Goal: Task Accomplishment & Management: Manage account settings

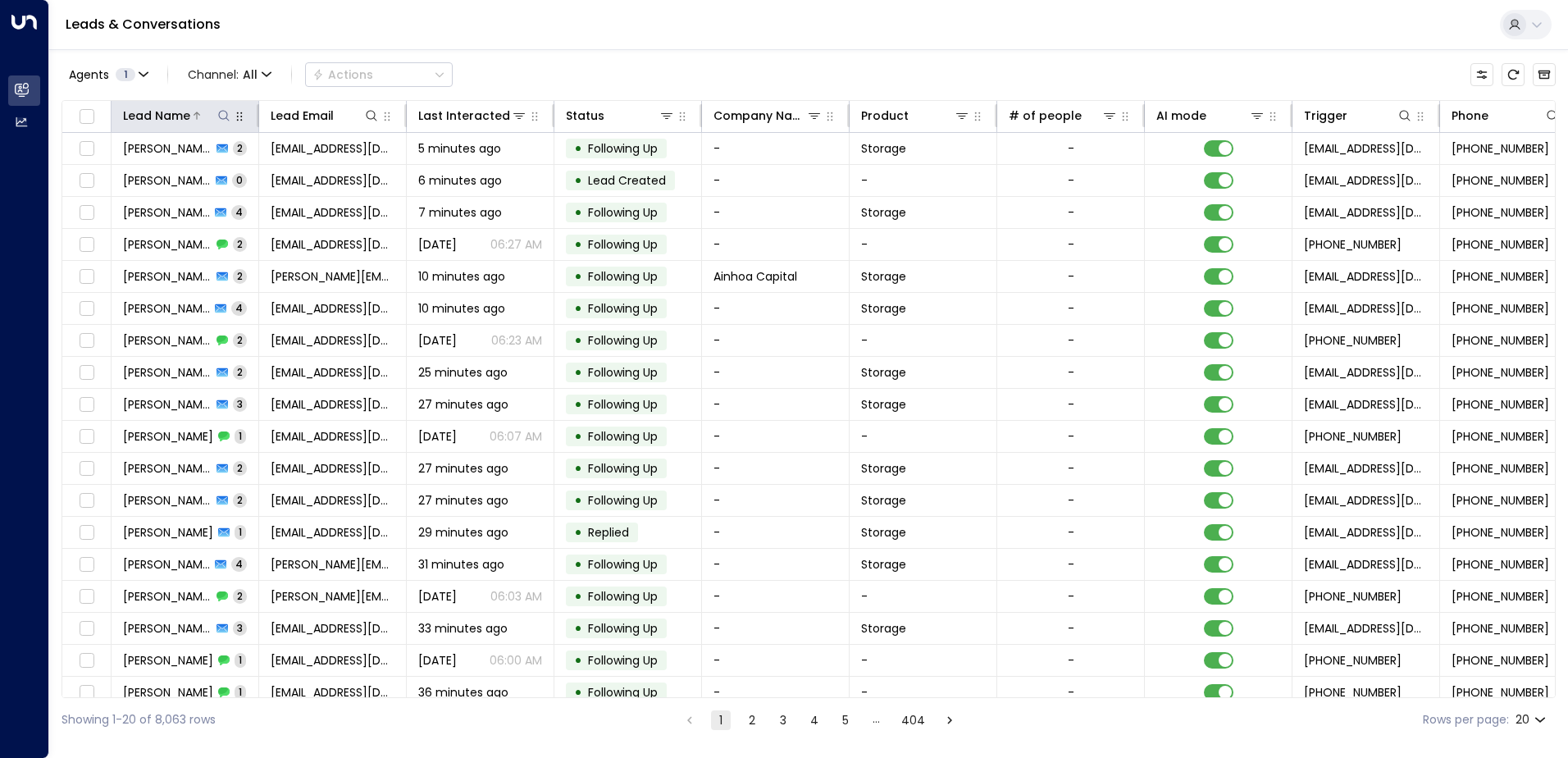
click at [228, 114] on icon at bounding box center [223, 115] width 13 height 13
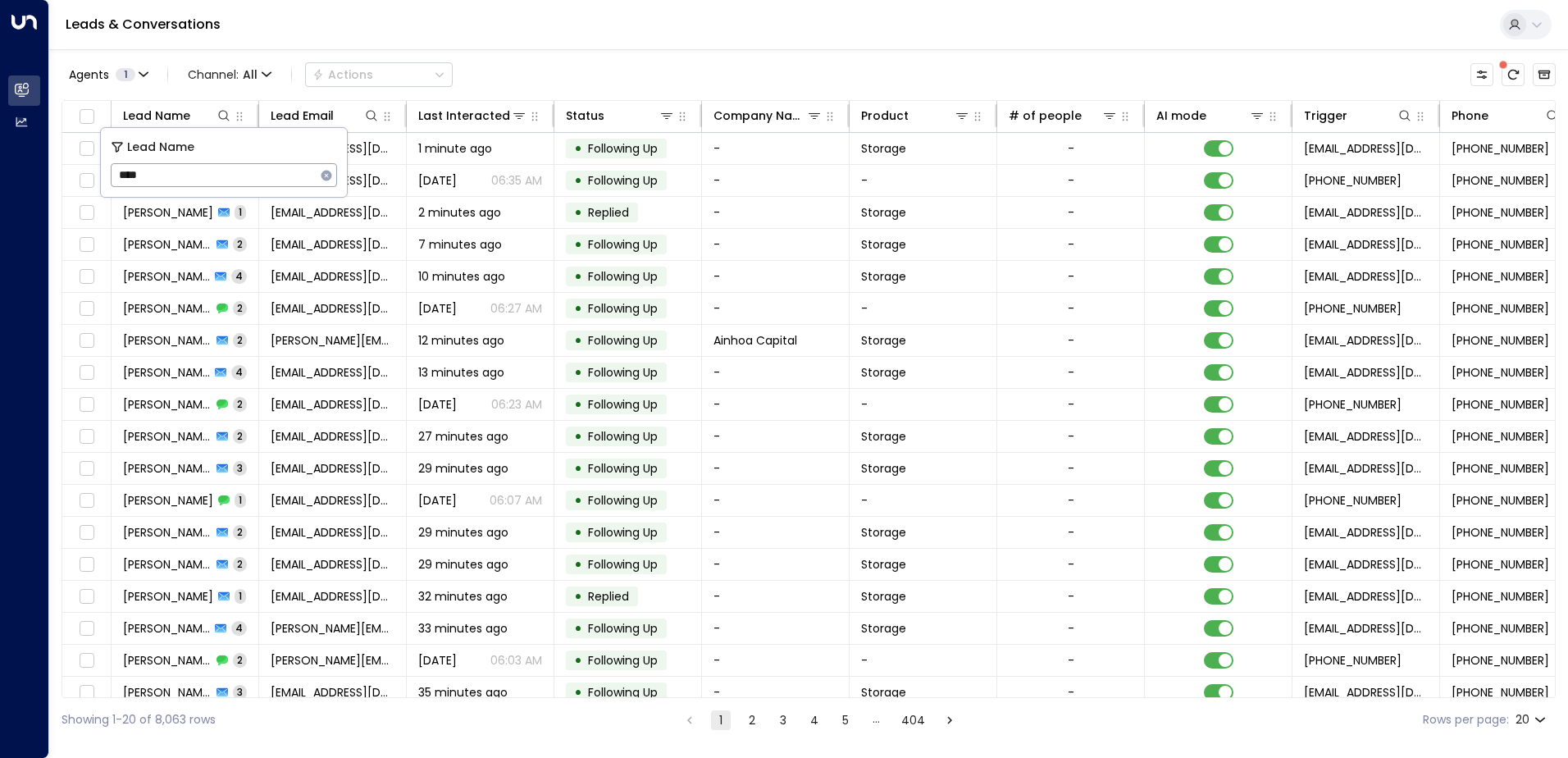
type input "****"
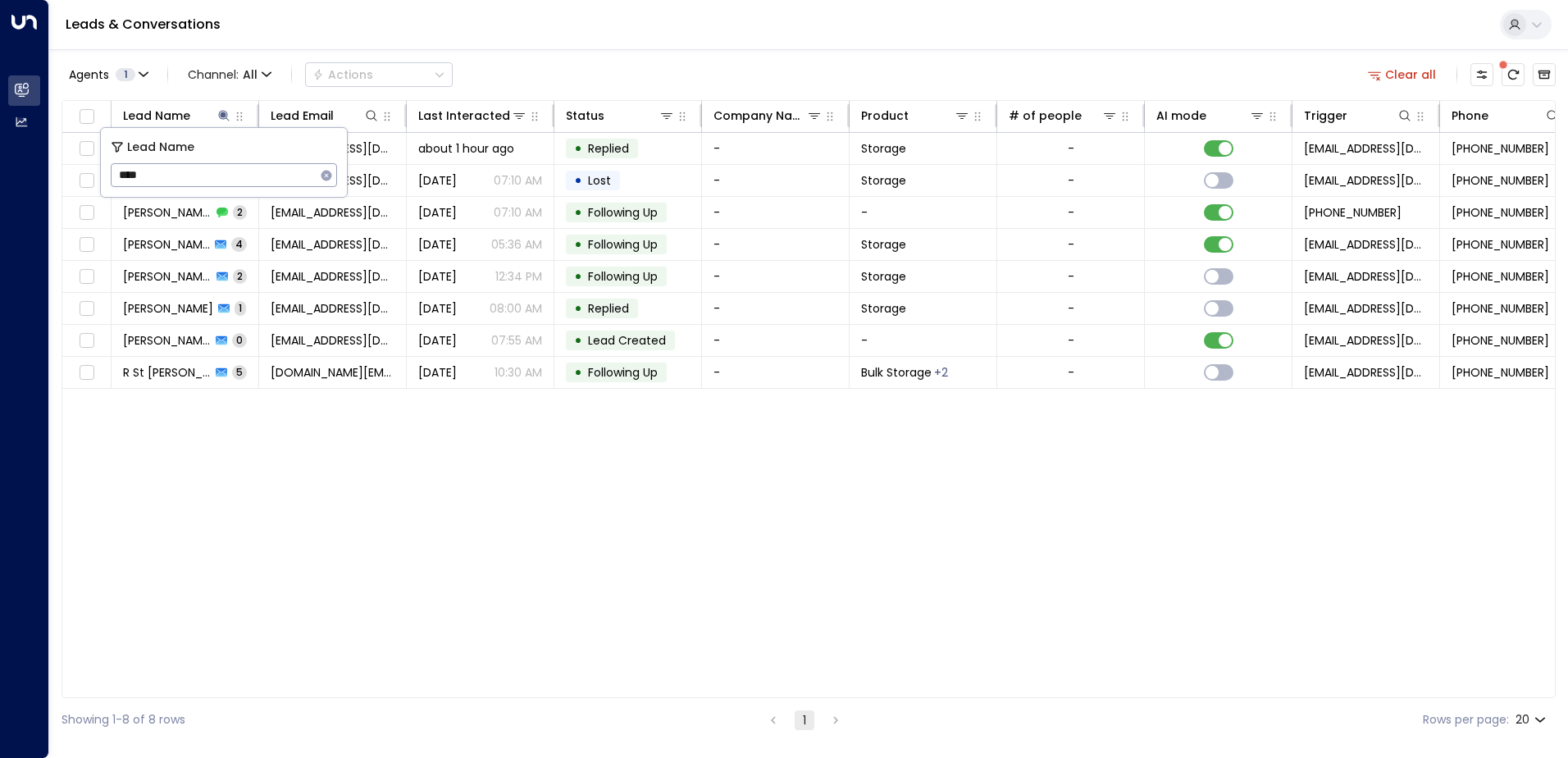
click at [515, 46] on div "Leads & Conversations" at bounding box center [808, 24] width 1519 height 50
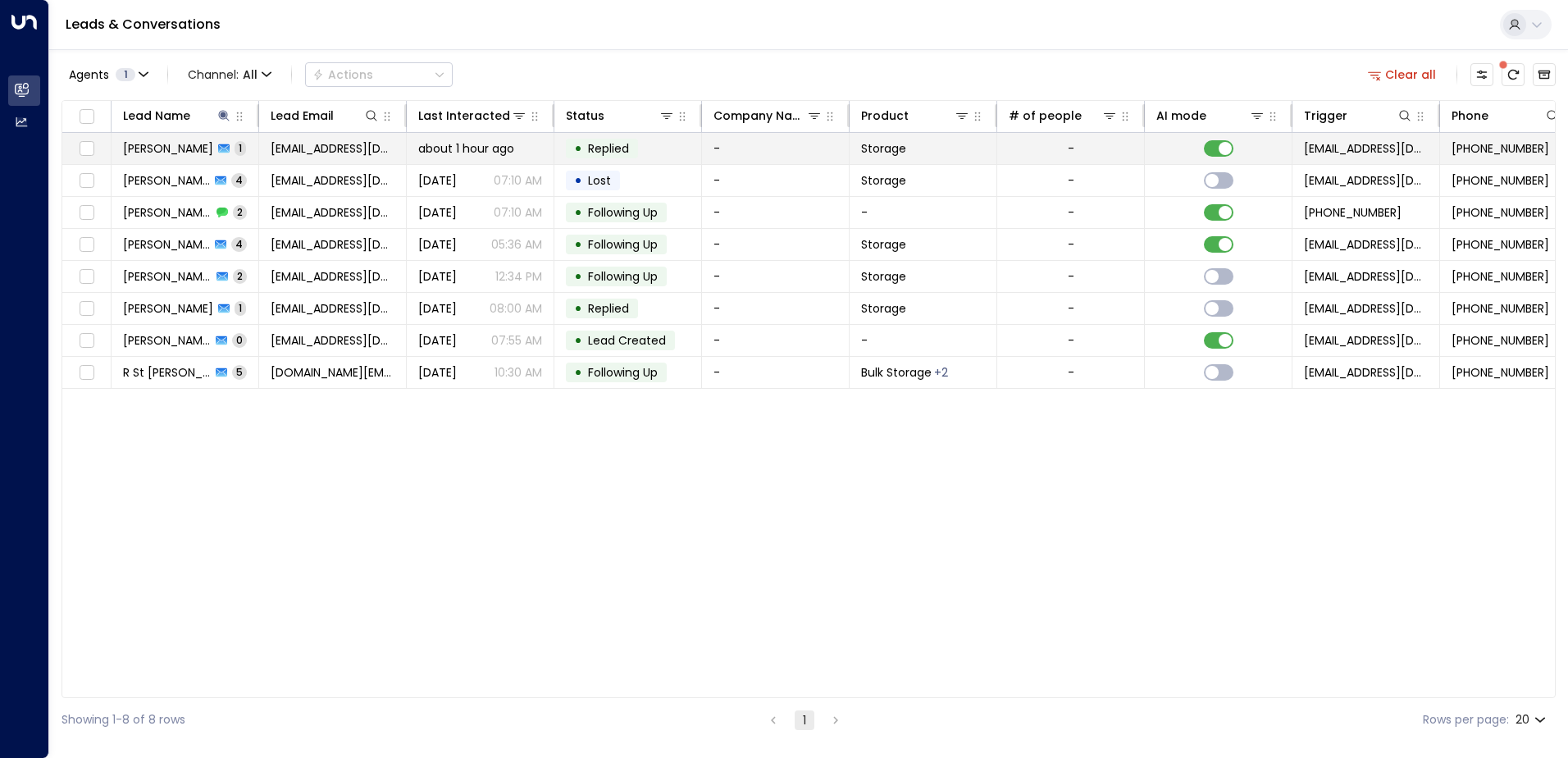
click at [160, 150] on span "[PERSON_NAME]" at bounding box center [168, 148] width 90 height 17
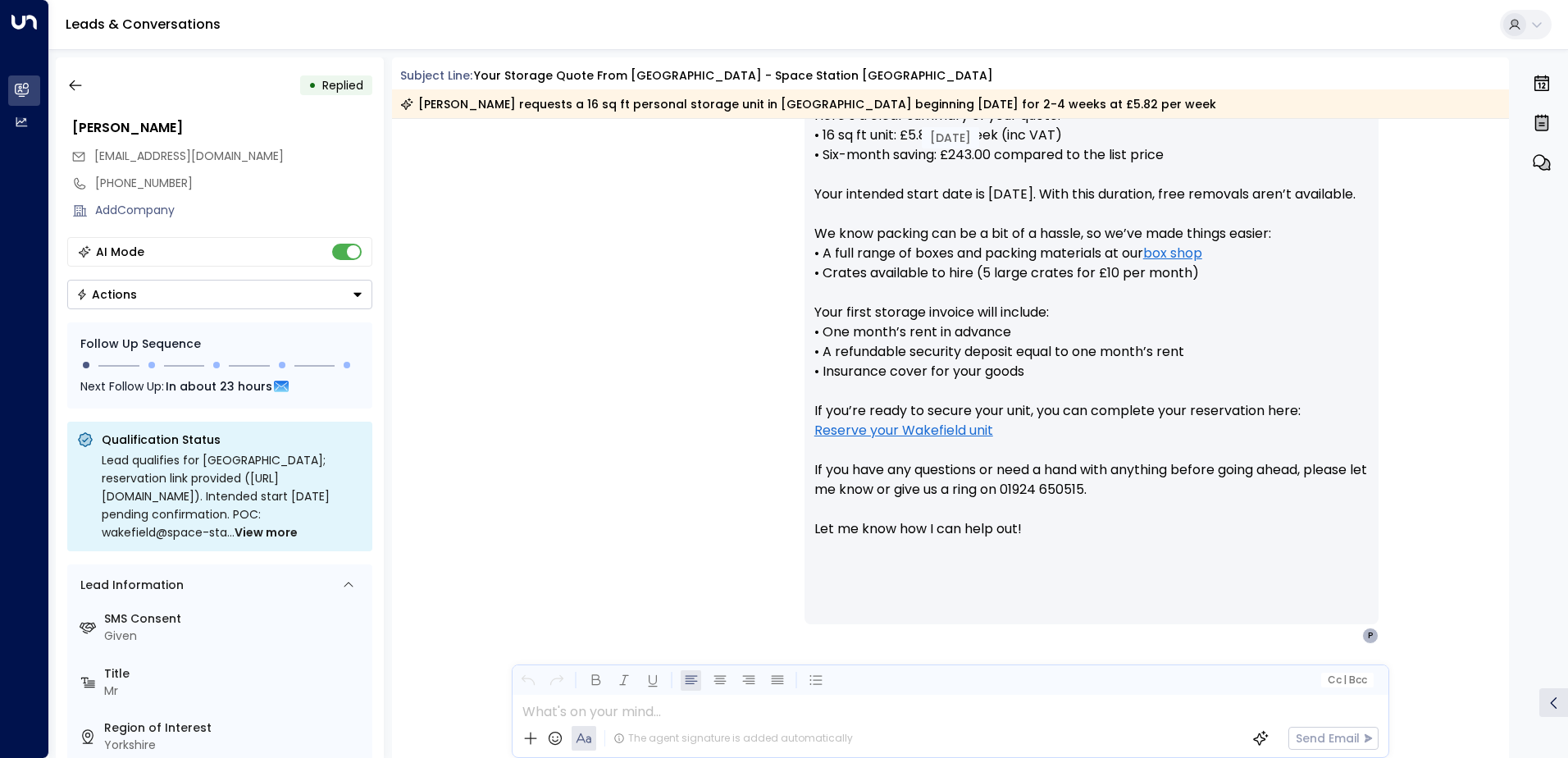
scroll to position [726, 0]
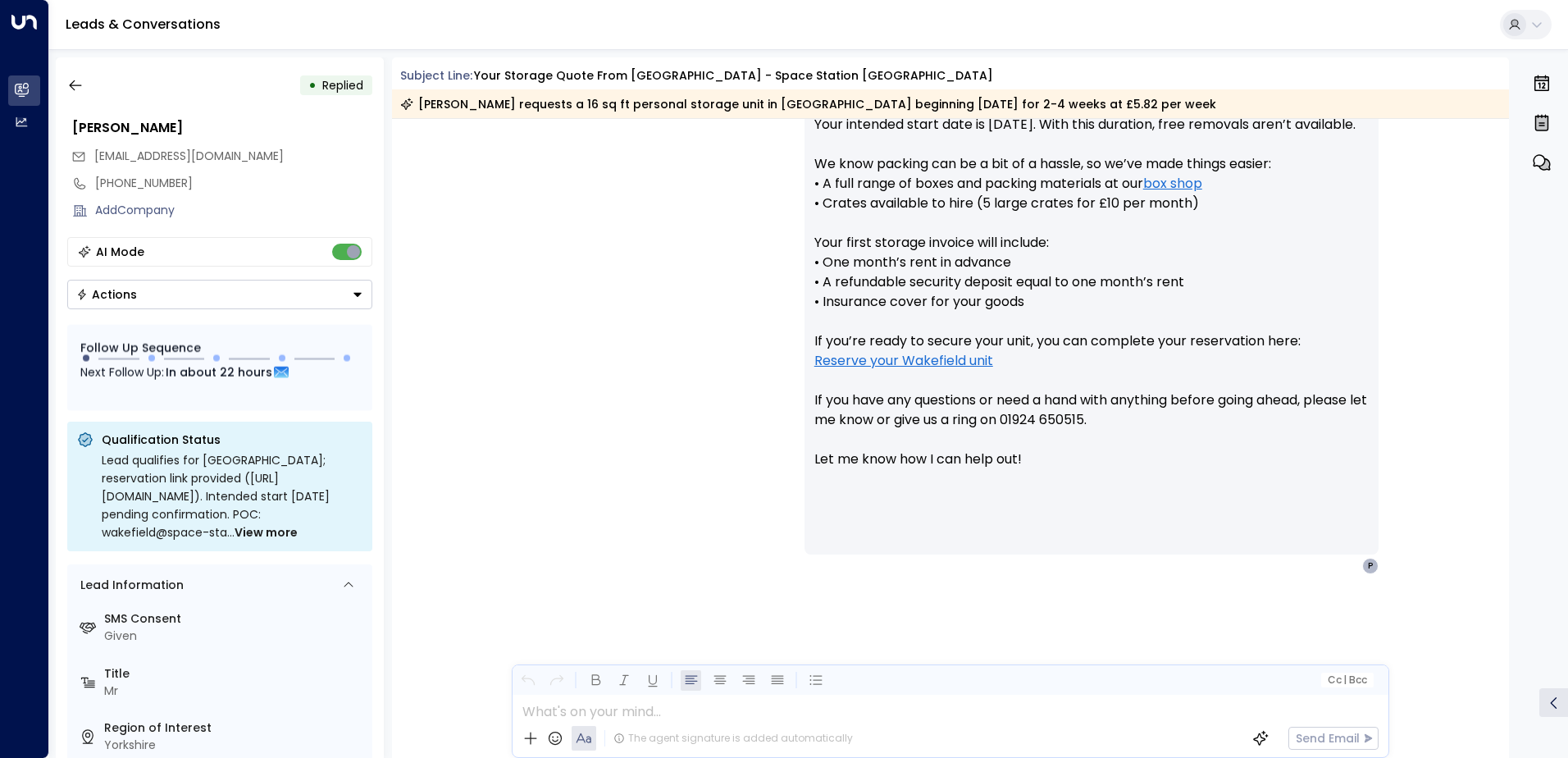
click at [356, 297] on icon "Button group with a nested menu" at bounding box center [358, 294] width 12 height 12
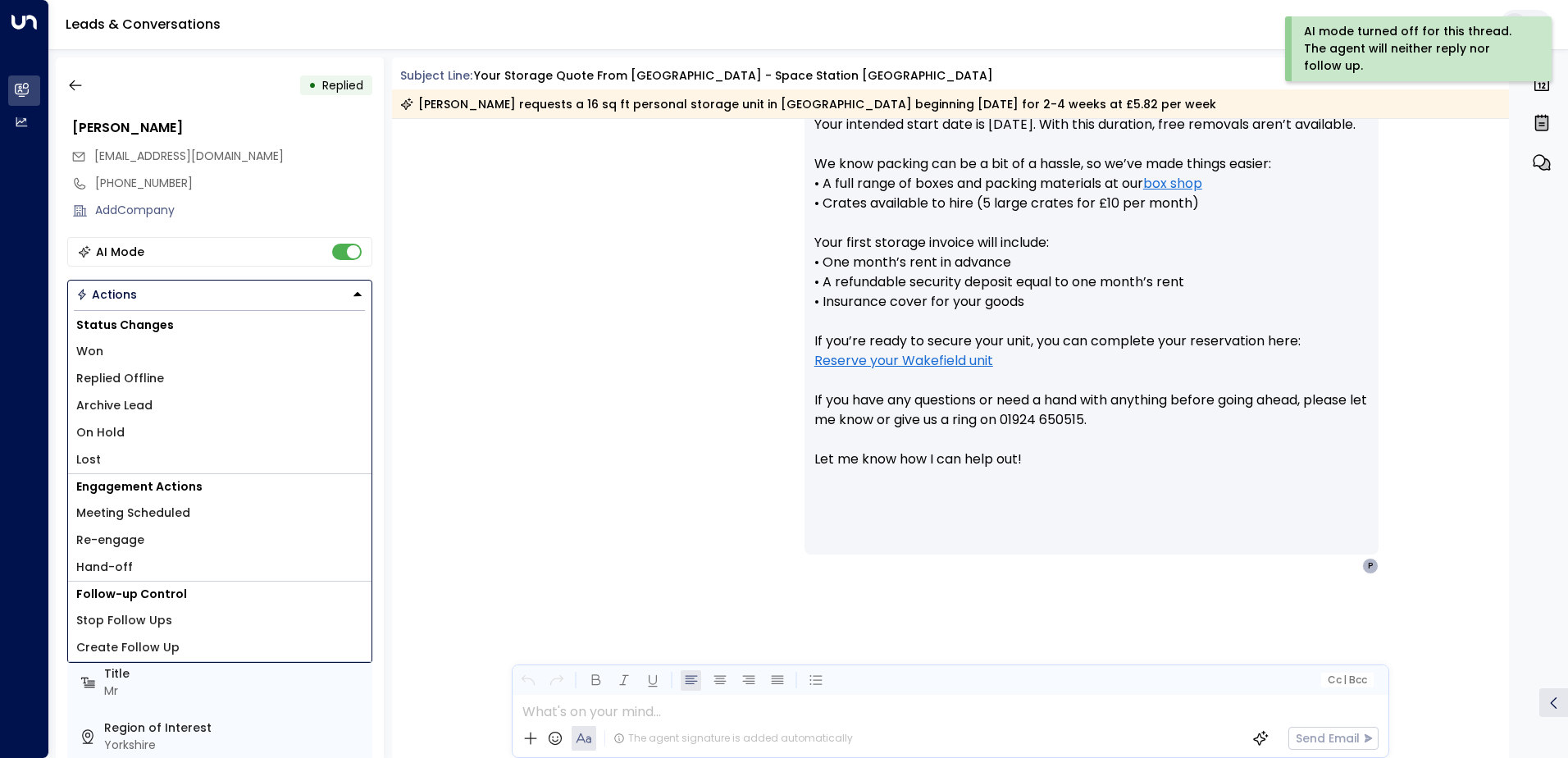
click at [203, 379] on li "Replied Offline" at bounding box center [220, 379] width 303 height 27
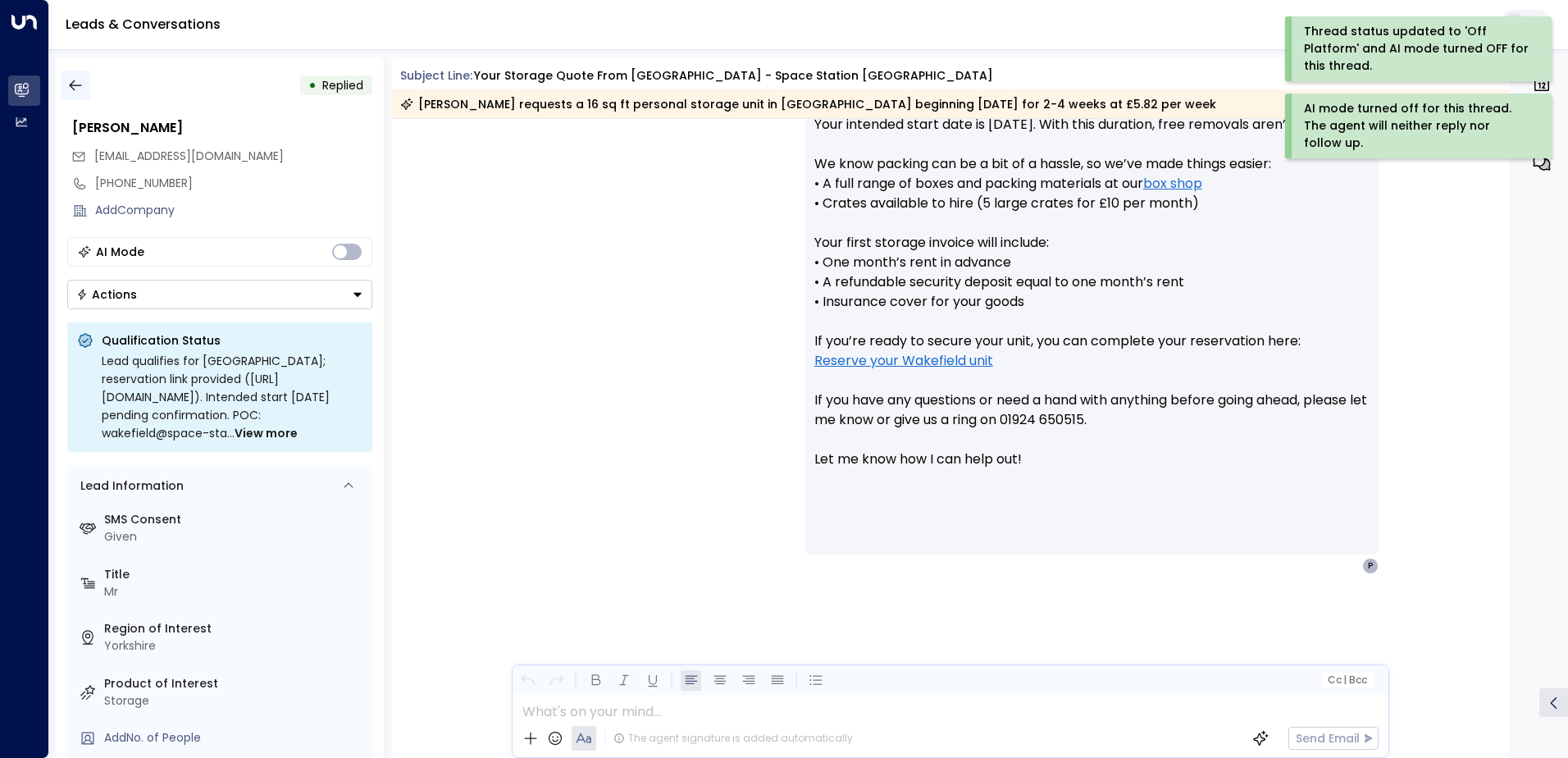
click at [73, 89] on icon "button" at bounding box center [74, 85] width 13 height 11
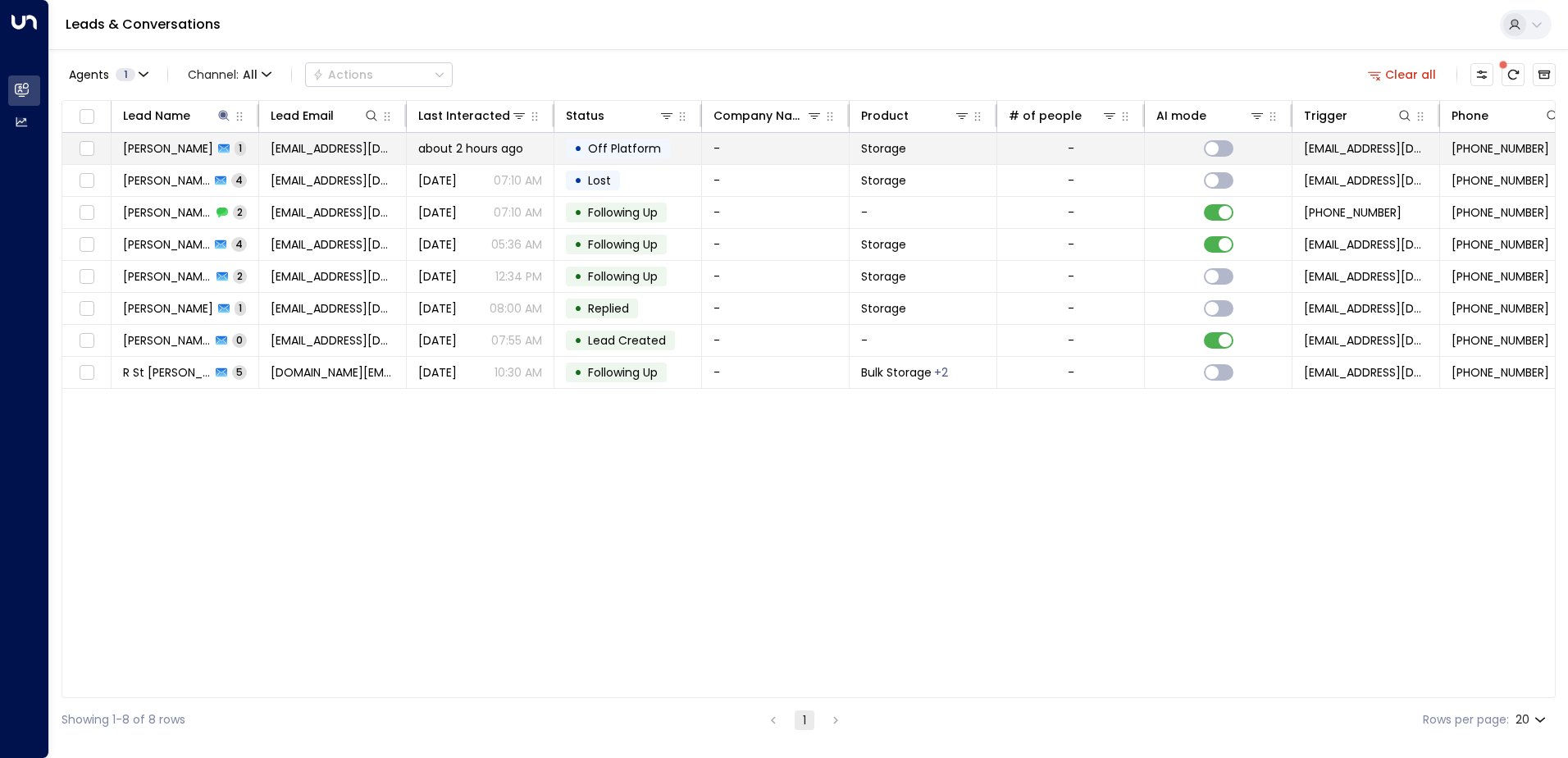
click at [157, 156] on span "[PERSON_NAME]" at bounding box center [168, 148] width 90 height 17
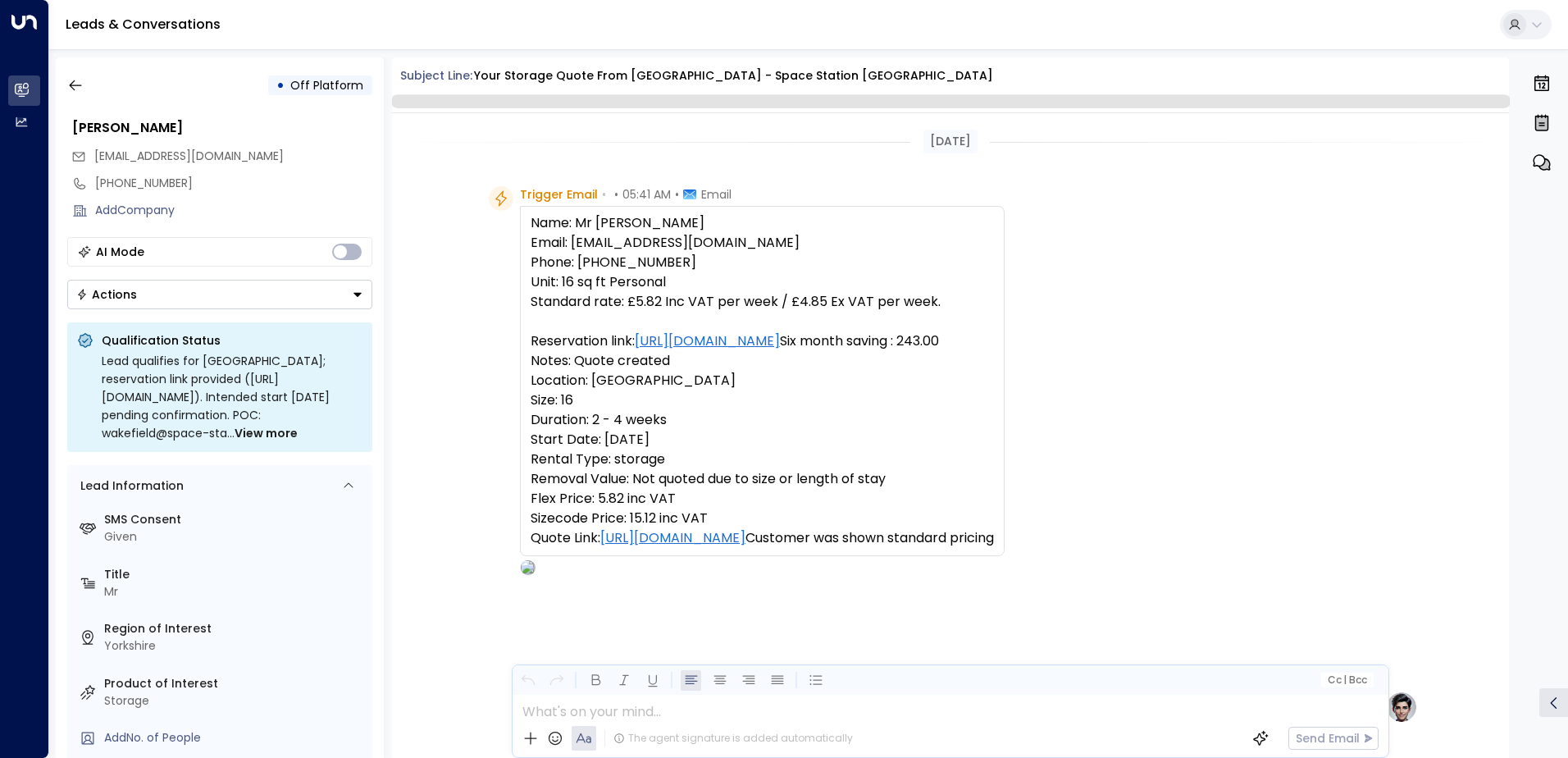
scroll to position [618, 0]
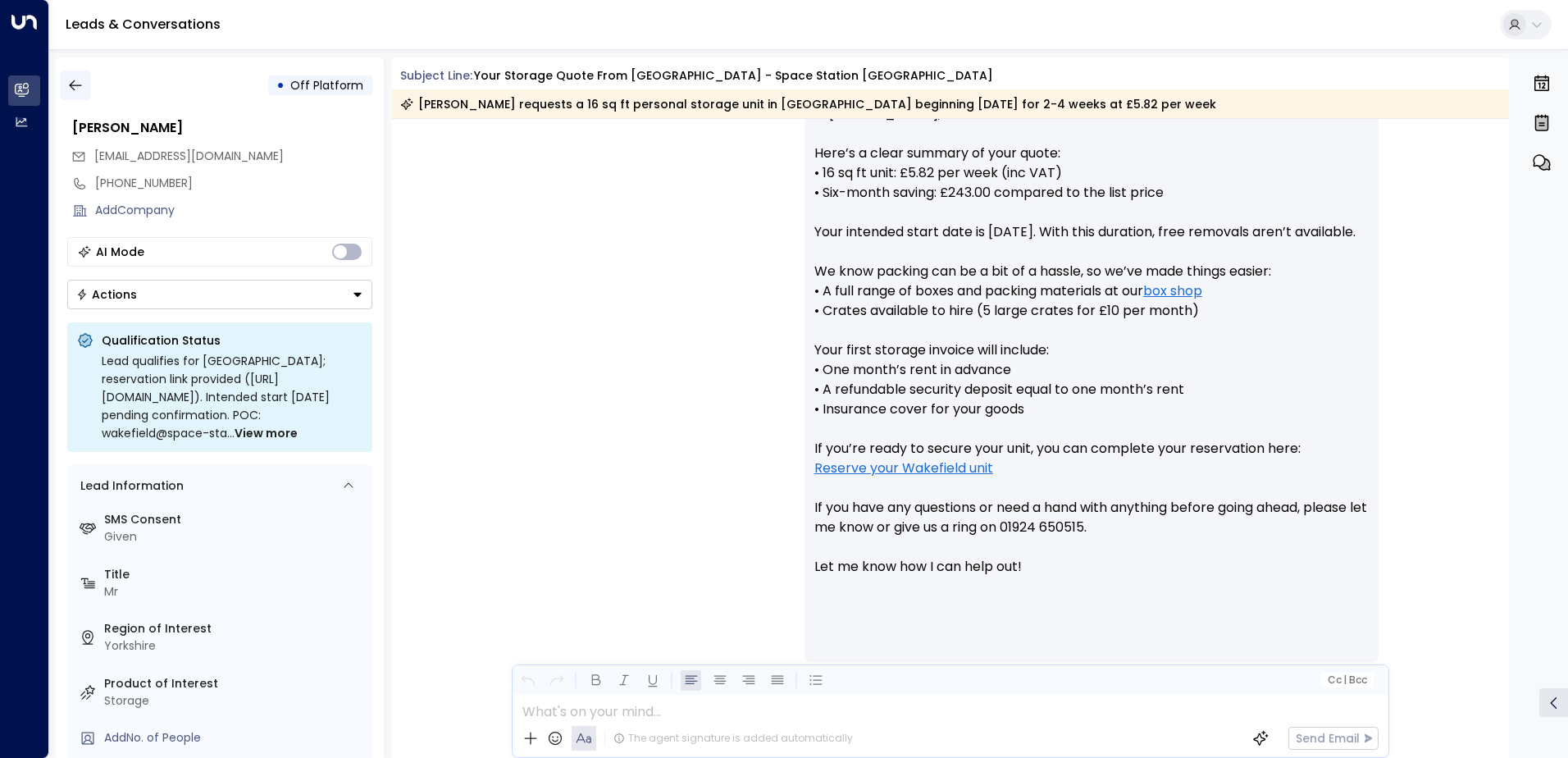
click at [77, 84] on icon "button" at bounding box center [75, 85] width 17 height 17
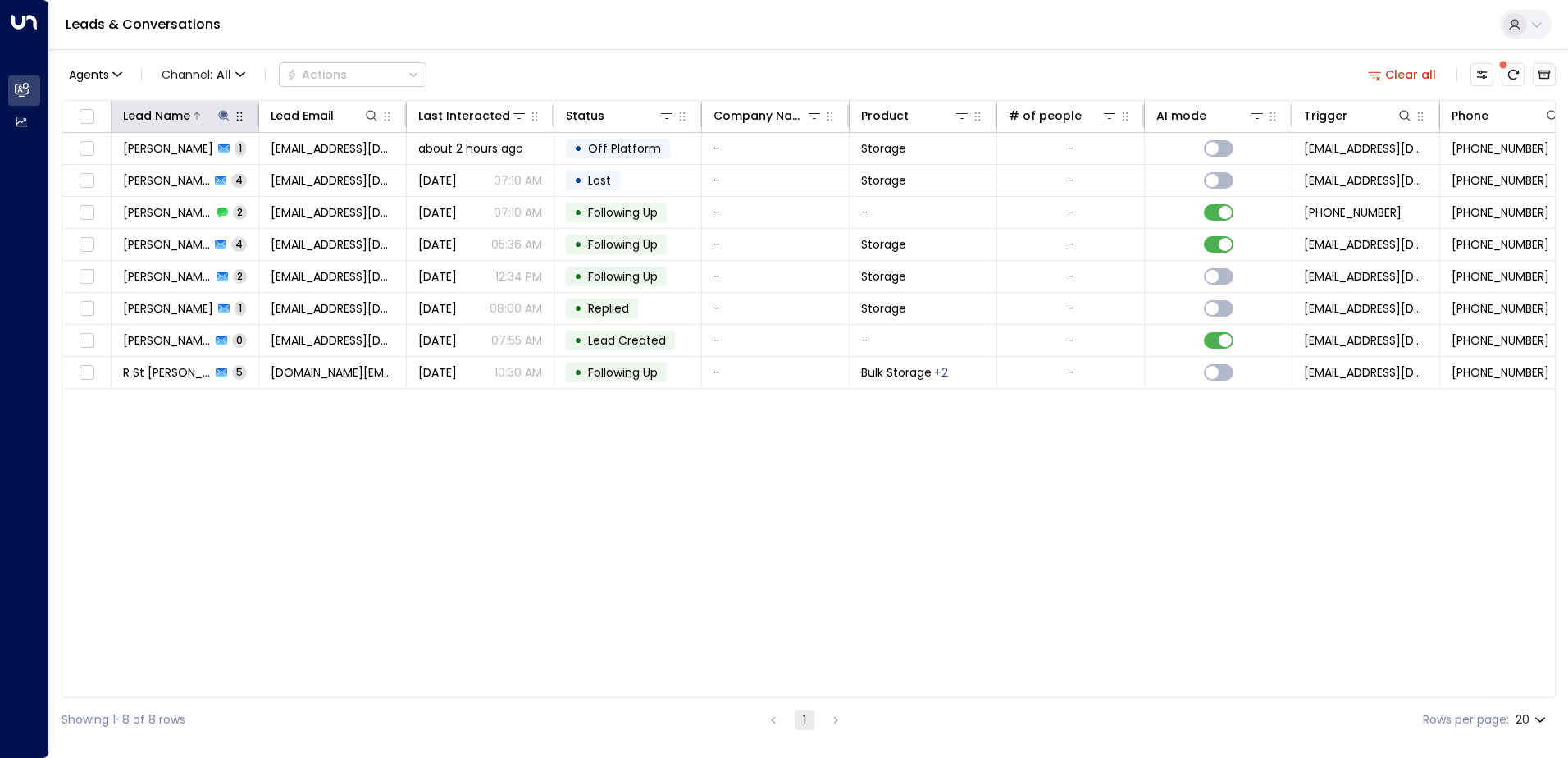
click at [223, 117] on icon at bounding box center [223, 114] width 11 height 11
type input "*"
type input "******"
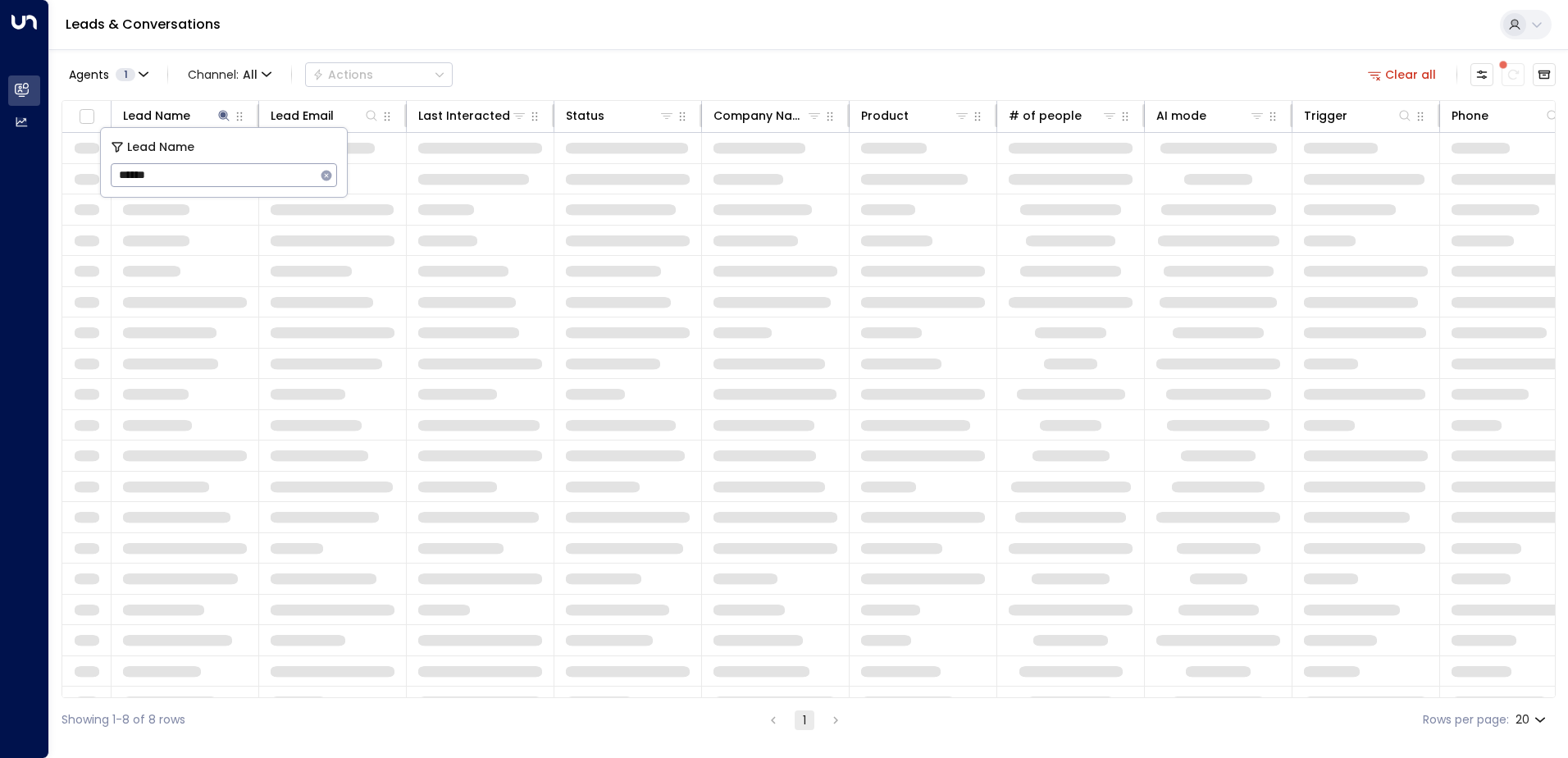
click at [570, 13] on div "Leads & Conversations" at bounding box center [808, 24] width 1519 height 50
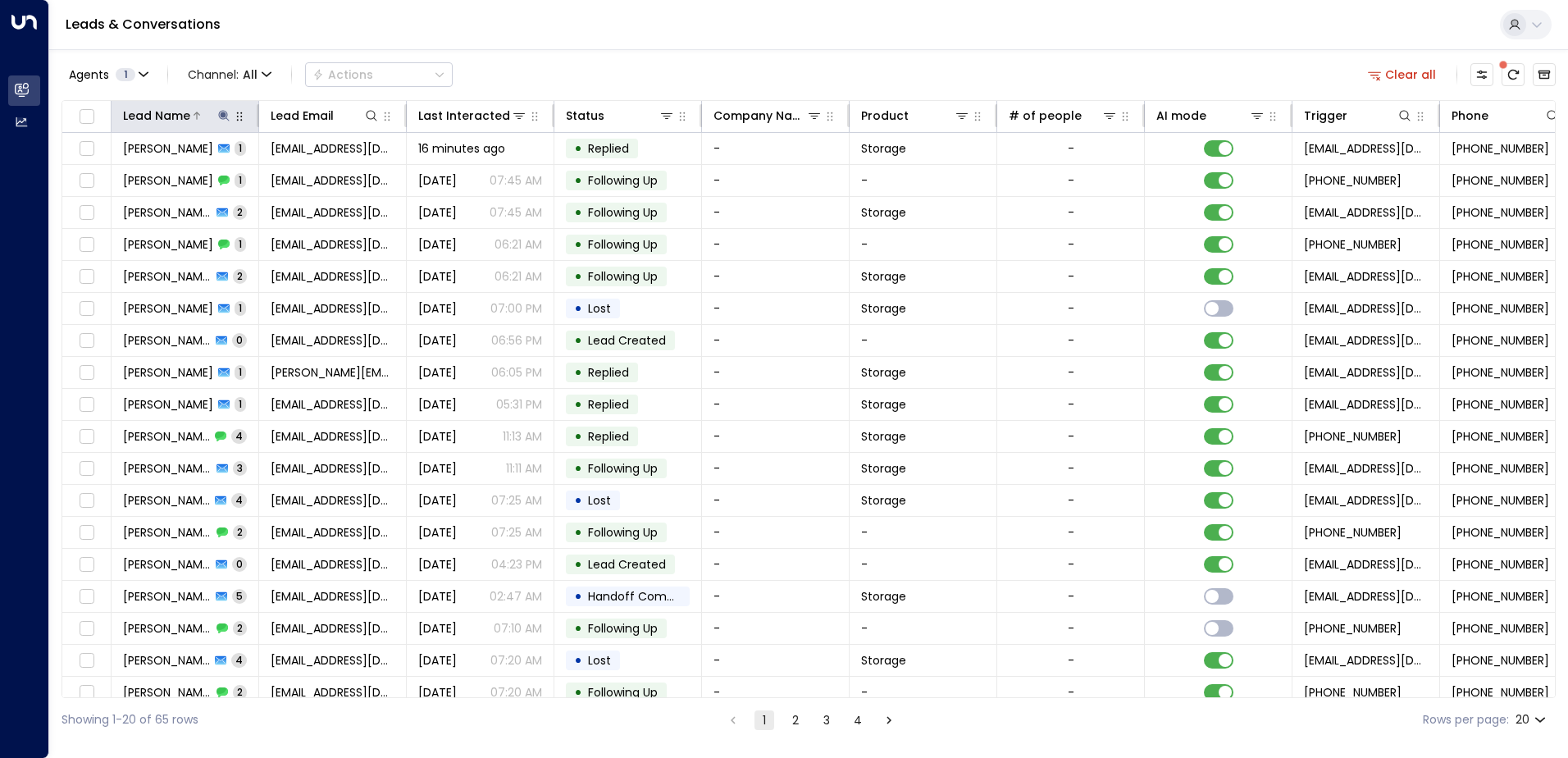
click at [221, 120] on icon at bounding box center [223, 115] width 13 height 13
type input "*"
type input "*****"
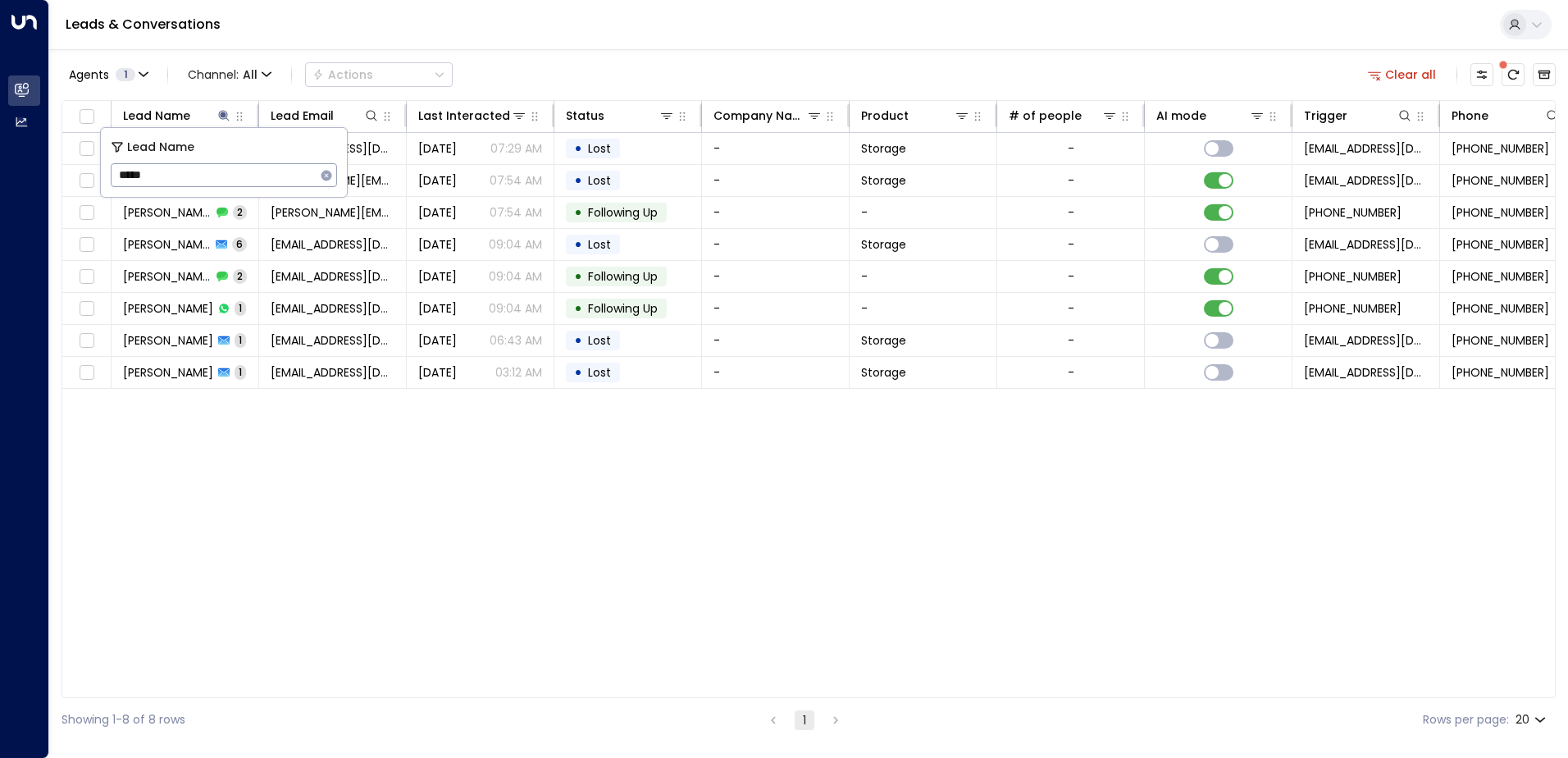
click at [449, 22] on div "Leads & Conversations" at bounding box center [808, 24] width 1519 height 50
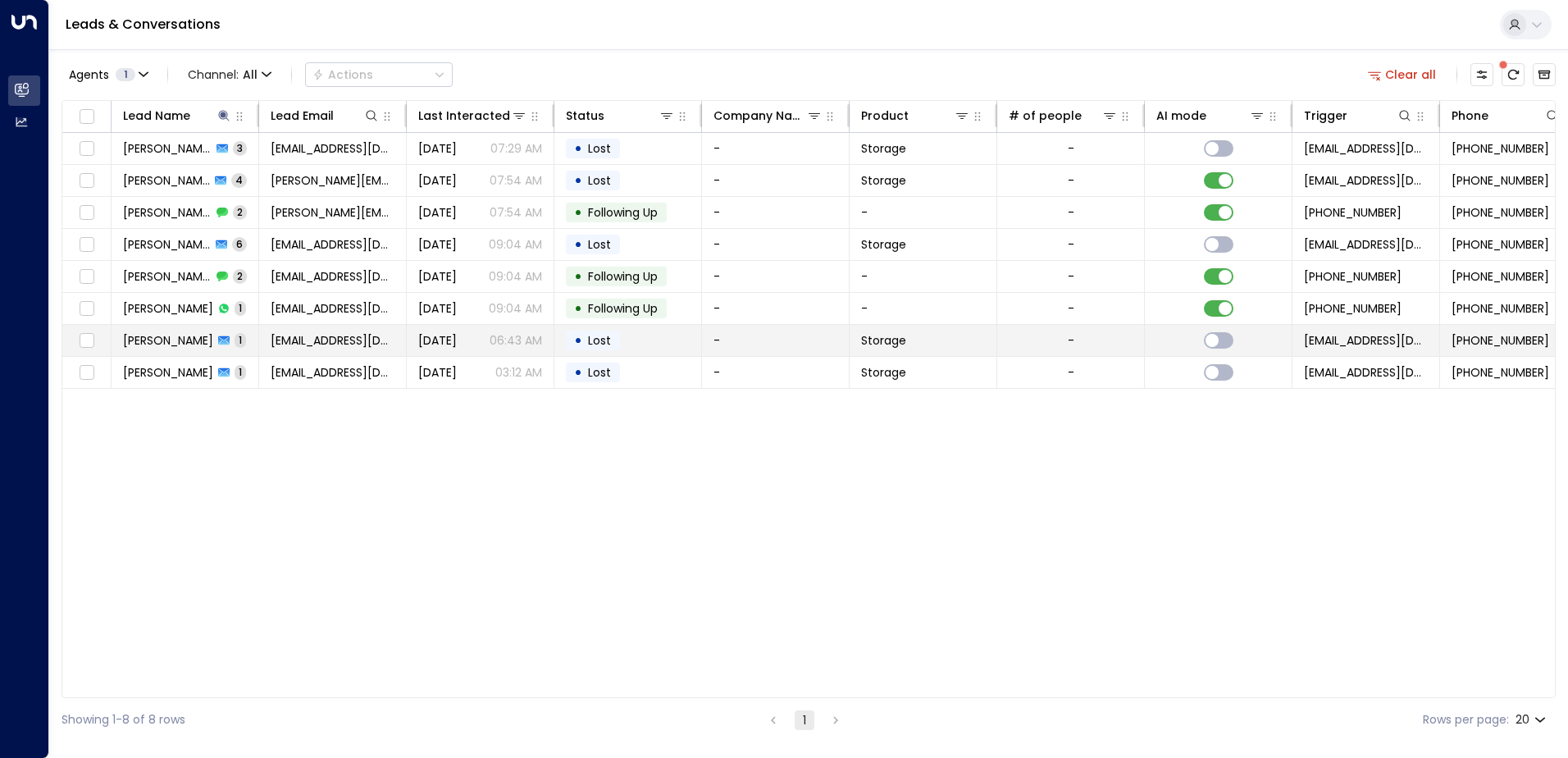
click at [156, 342] on span "[PERSON_NAME]" at bounding box center [168, 340] width 90 height 17
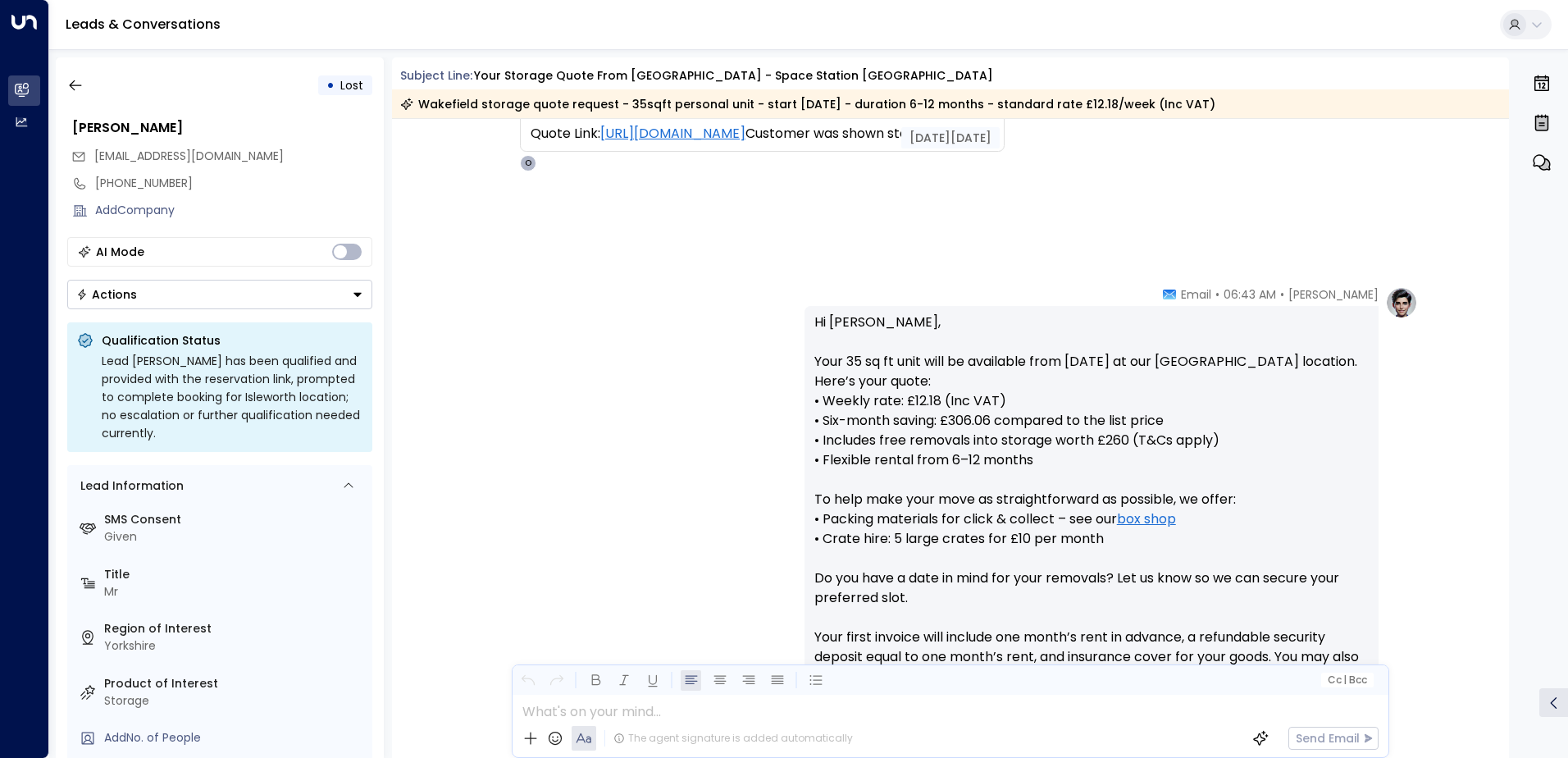
scroll to position [706, 0]
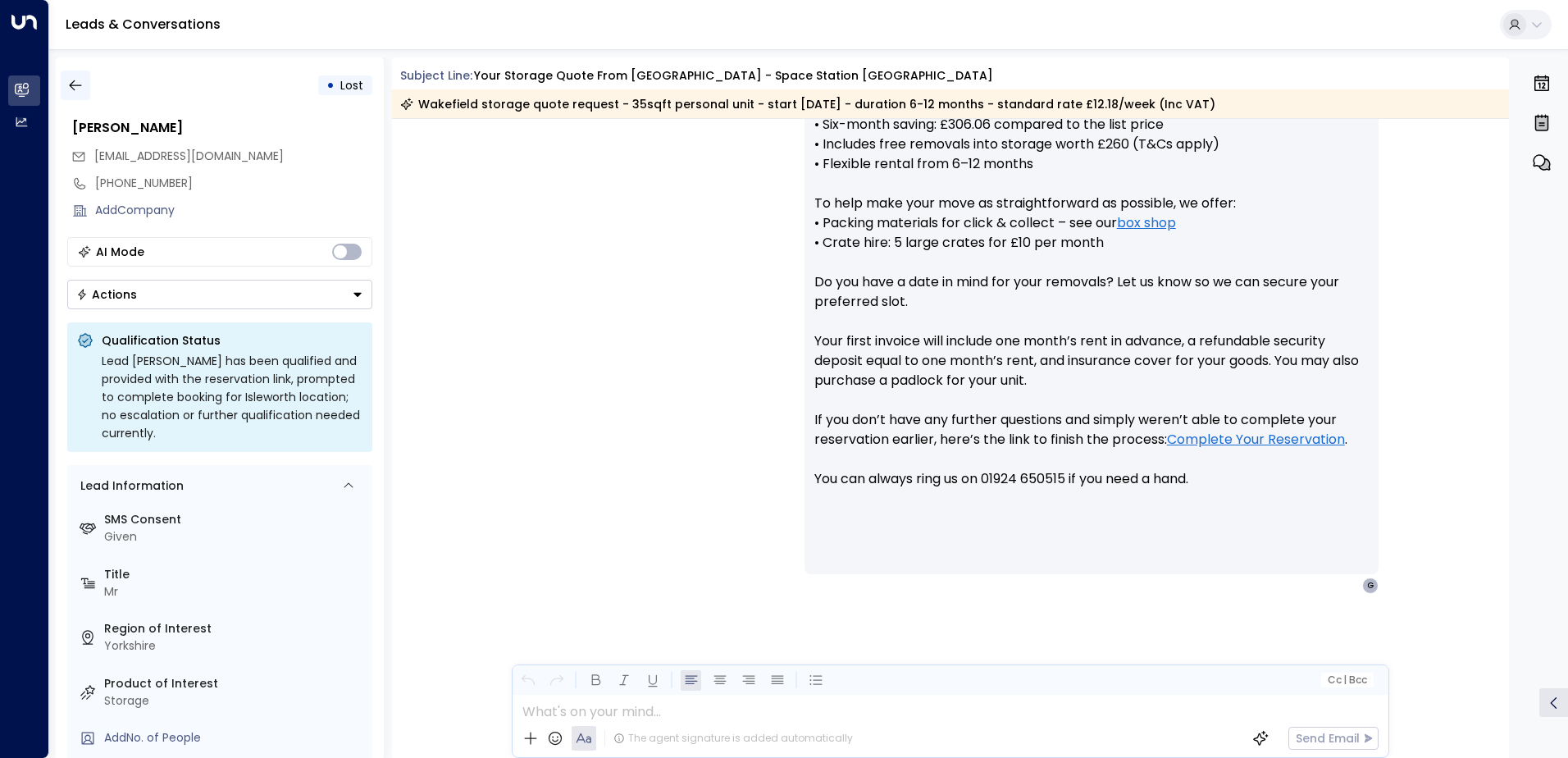
click at [77, 84] on icon "button" at bounding box center [75, 85] width 17 height 17
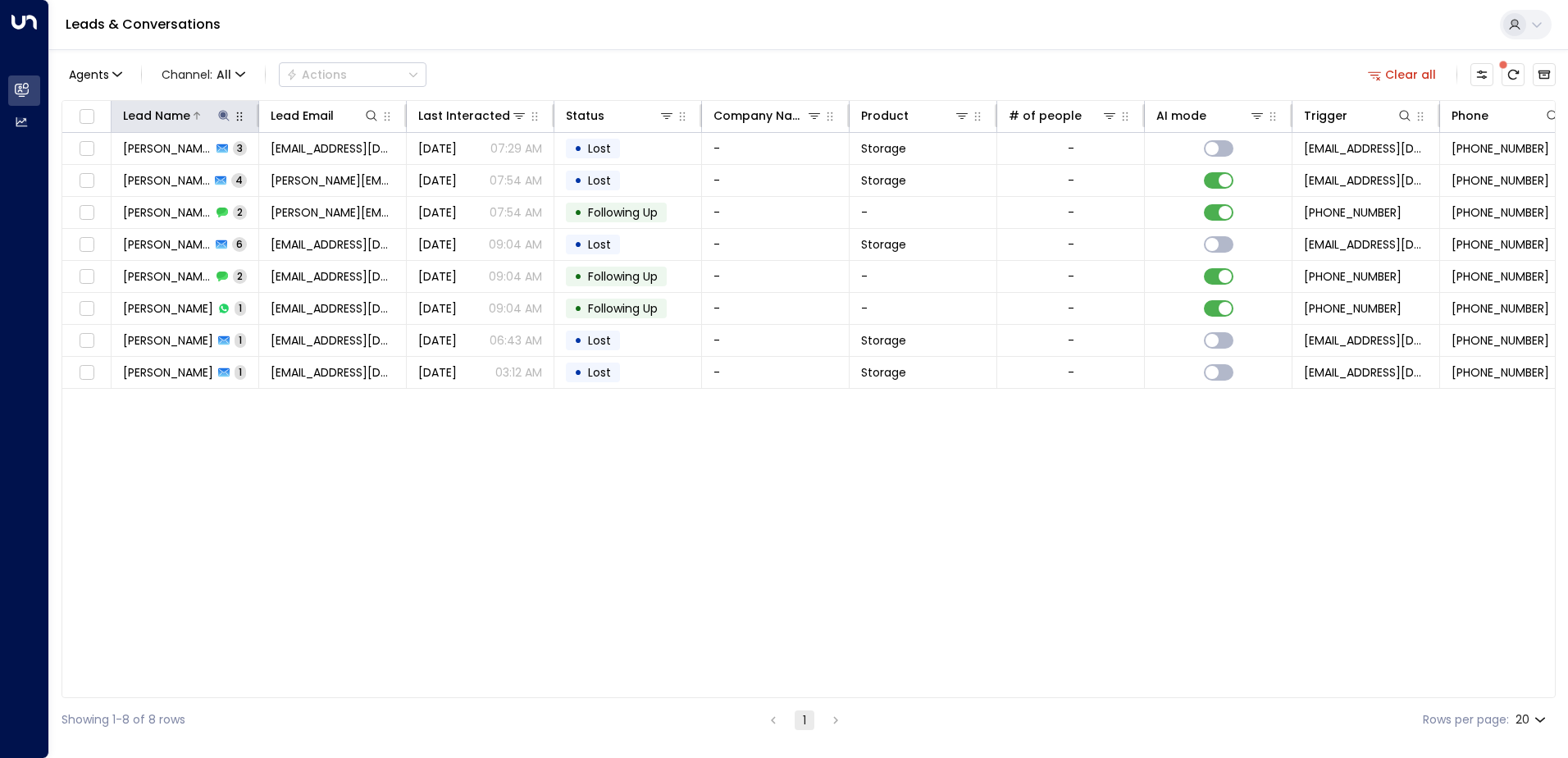
click at [227, 114] on icon at bounding box center [223, 114] width 11 height 11
type input "*"
type input "*******"
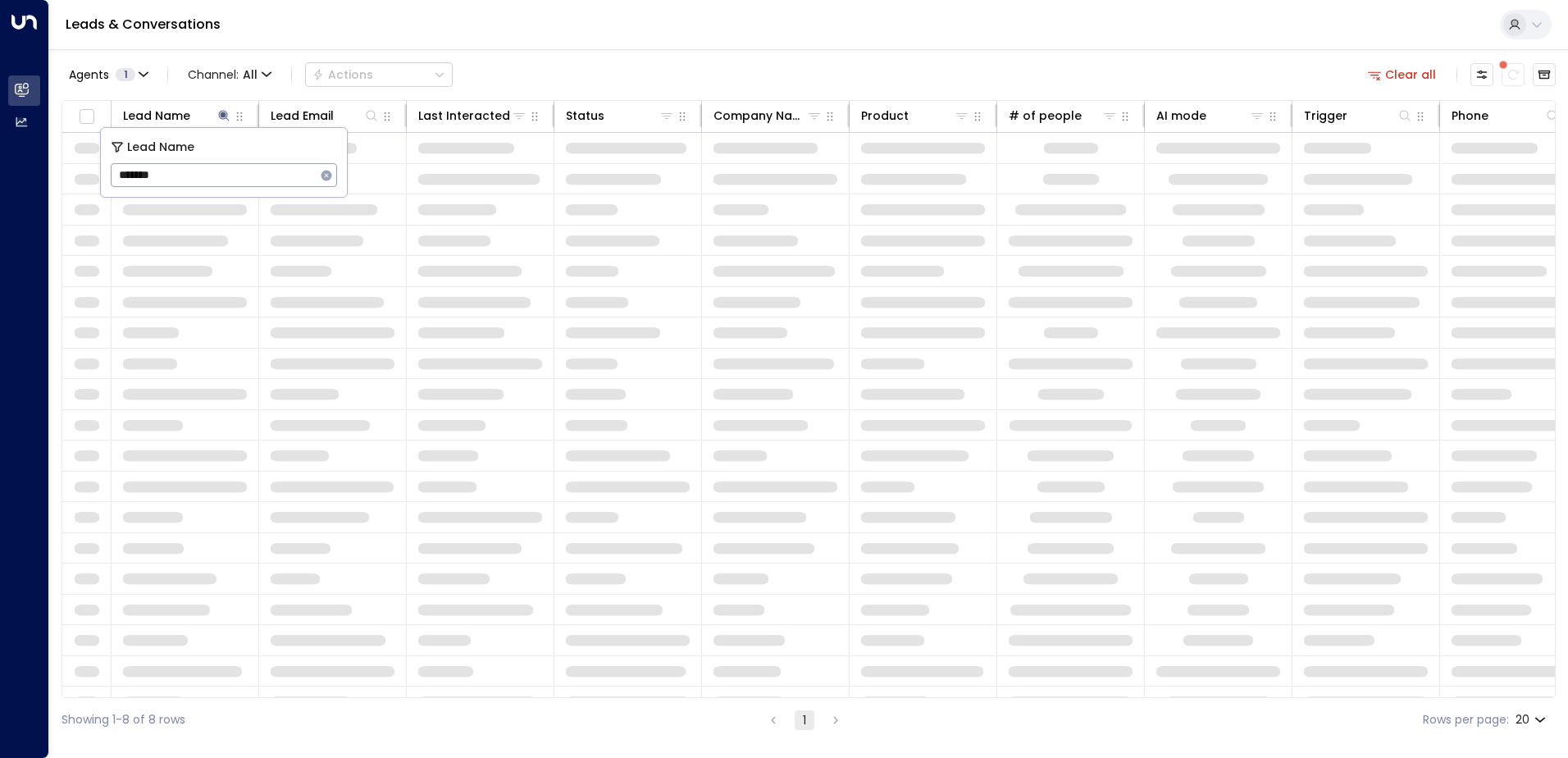
click at [632, 42] on div "Leads & Conversations" at bounding box center [808, 24] width 1519 height 50
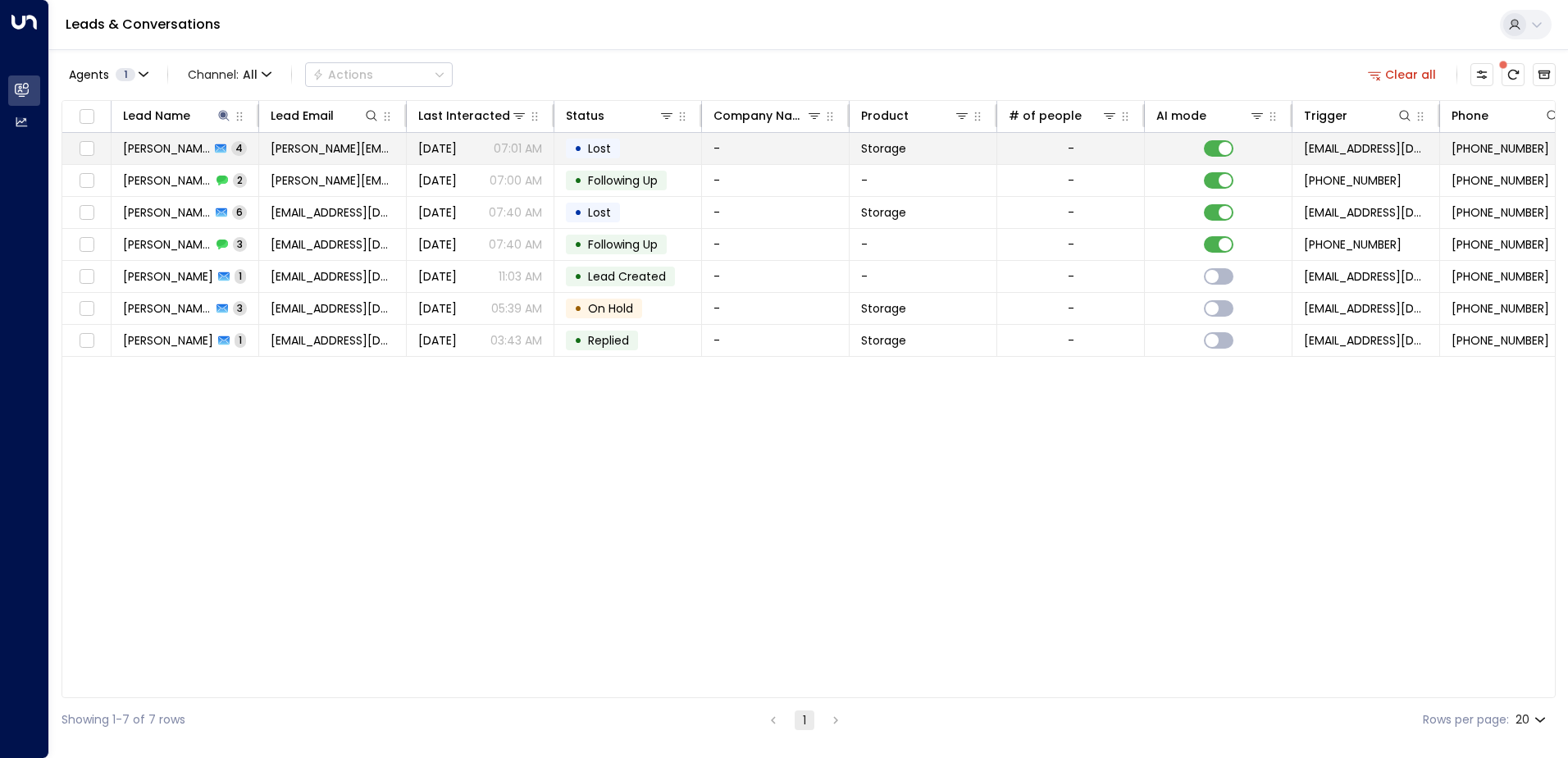
click at [170, 143] on span "[PERSON_NAME]" at bounding box center [166, 148] width 87 height 17
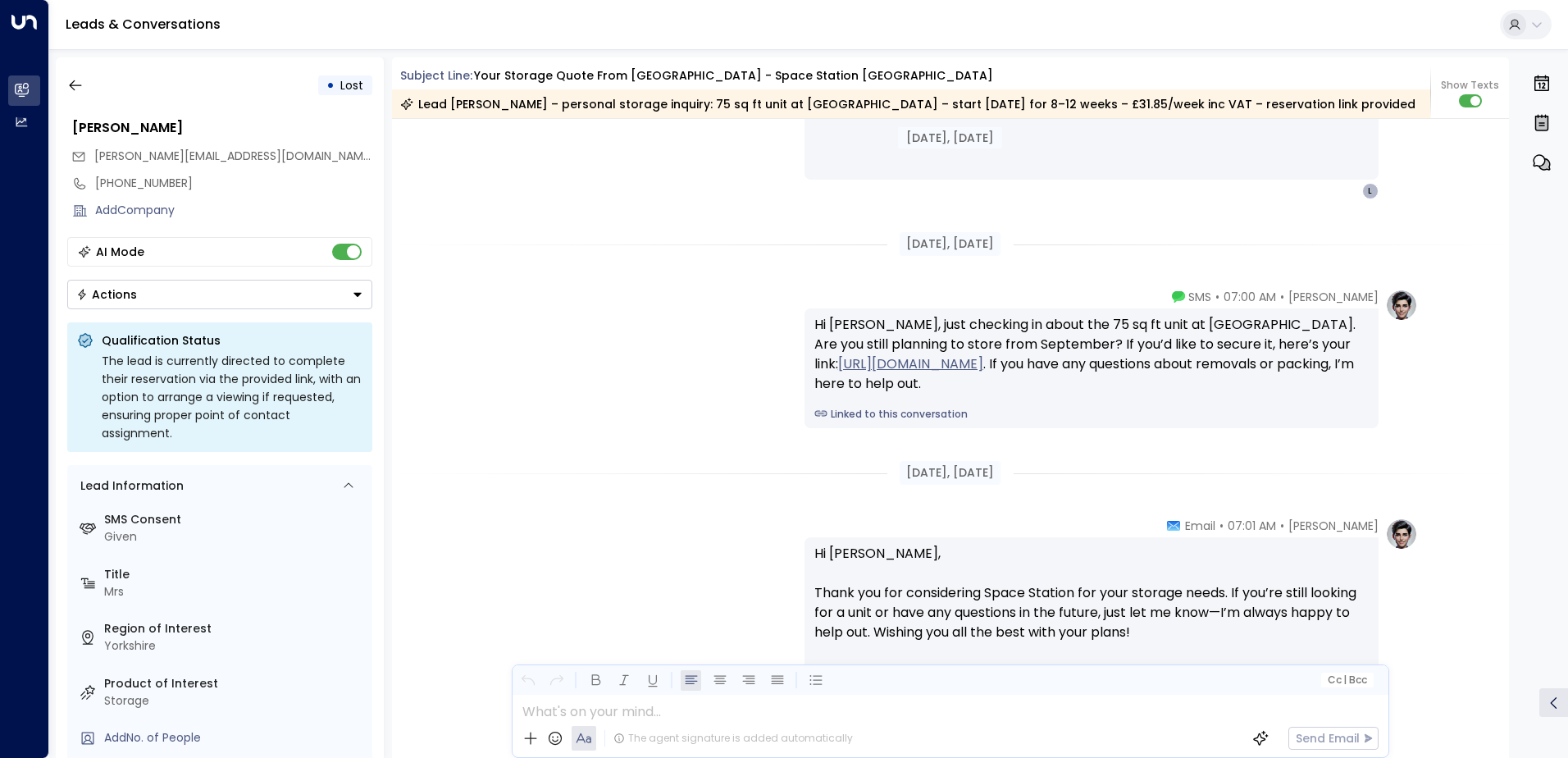
scroll to position [2456, 0]
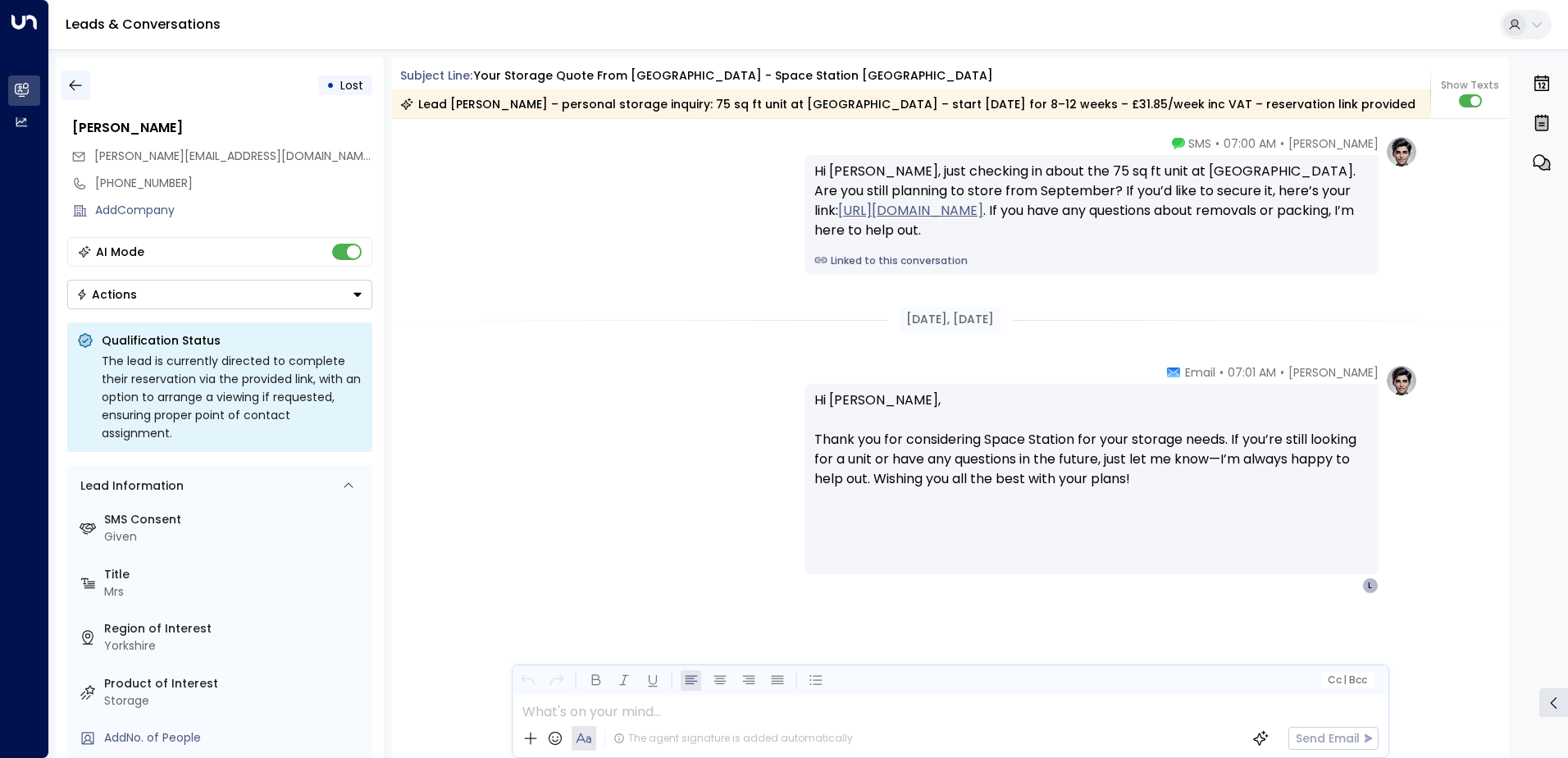
click at [74, 79] on icon "button" at bounding box center [75, 85] width 17 height 17
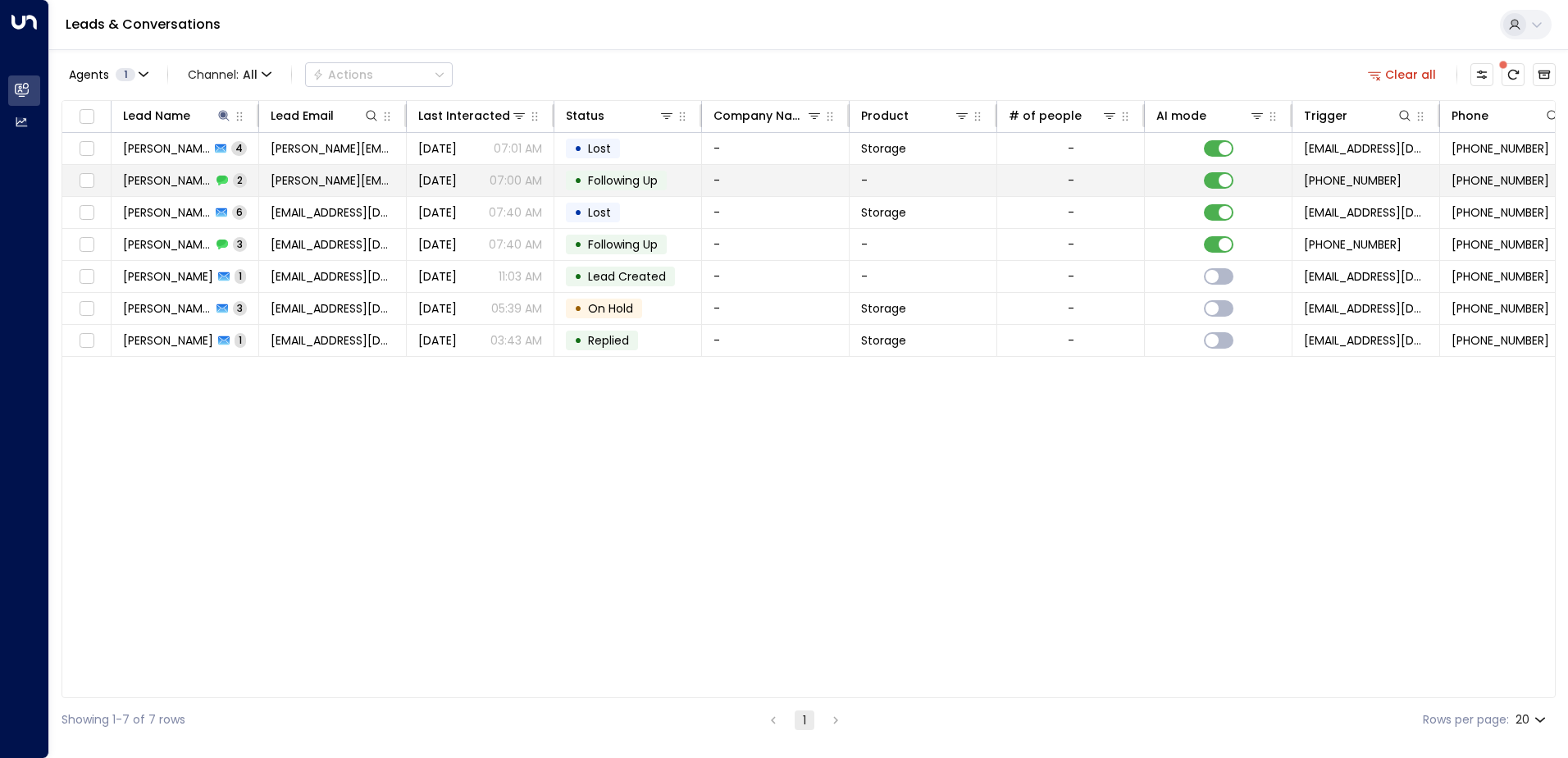
click at [172, 180] on span "[PERSON_NAME]" at bounding box center [167, 180] width 89 height 17
